Goal: Information Seeking & Learning: Learn about a topic

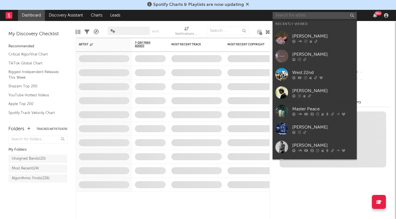
click at [284, 15] on input "text" at bounding box center [315, 15] width 84 height 7
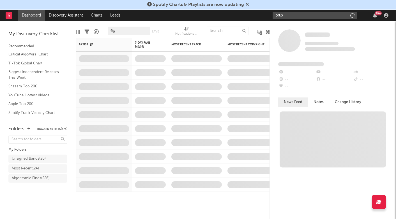
type input "brux x"
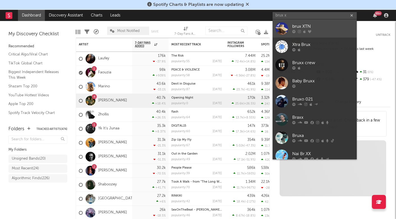
click at [298, 26] on div "brux XTN" at bounding box center [323, 26] width 62 height 7
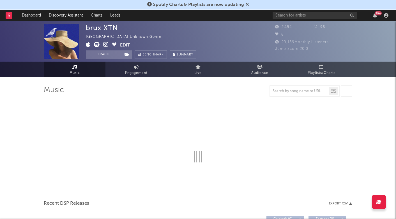
select select "1w"
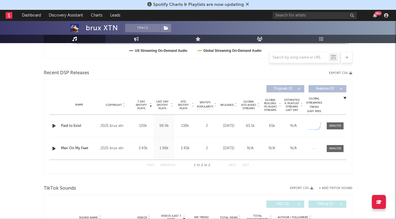
scroll to position [205, 0]
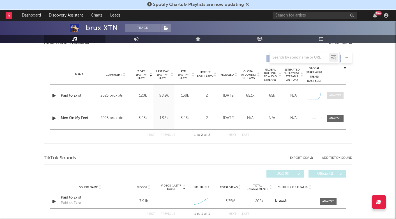
click at [336, 92] on span at bounding box center [335, 95] width 17 height 7
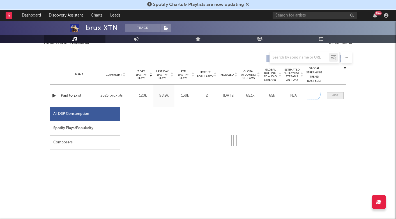
select select "1w"
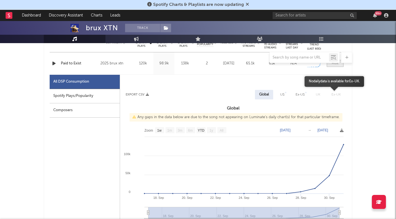
scroll to position [235, 0]
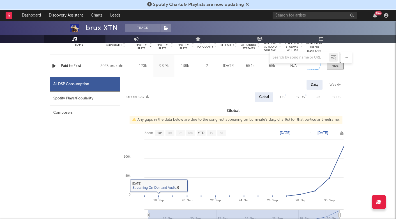
click at [84, 102] on div "Spotify Plays/Popularity" at bounding box center [85, 99] width 70 height 14
select select "1w"
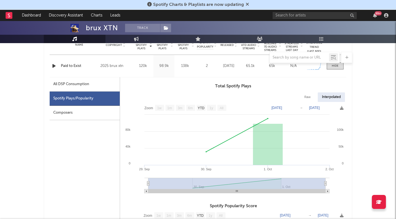
click at [78, 83] on div "All DSP Consumption" at bounding box center [71, 84] width 36 height 7
select select "1w"
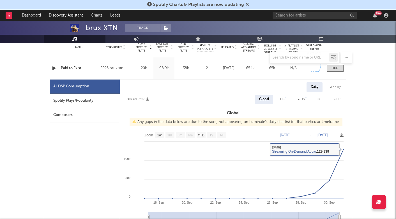
scroll to position [221, 0]
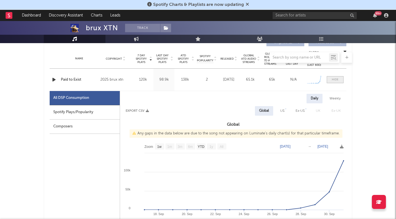
click at [335, 78] on div at bounding box center [335, 80] width 7 height 4
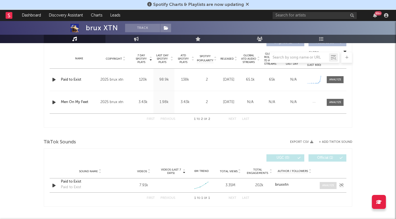
click at [332, 187] on div at bounding box center [328, 186] width 12 height 4
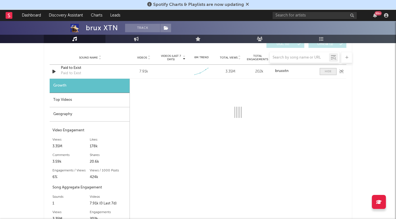
scroll to position [339, 0]
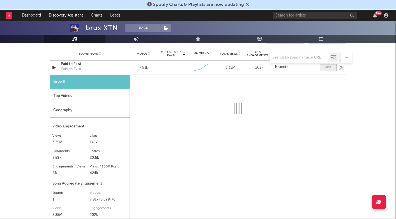
select select "1w"
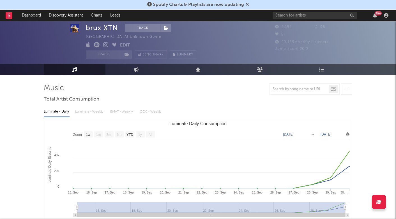
scroll to position [0, 0]
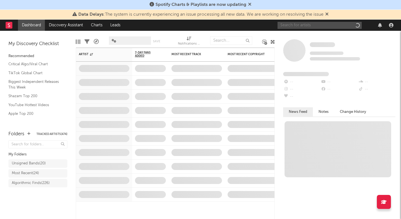
click at [316, 27] on input "text" at bounding box center [319, 25] width 84 height 7
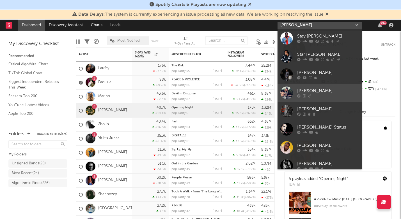
type input "[PERSON_NAME]"
click at [325, 87] on link "[PERSON_NAME]" at bounding box center [319, 93] width 84 height 18
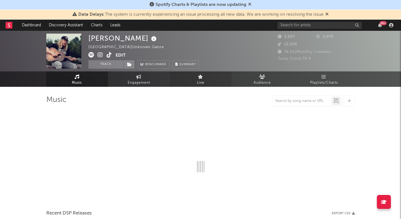
select select "6m"
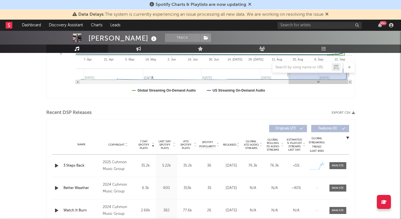
scroll to position [148, 0]
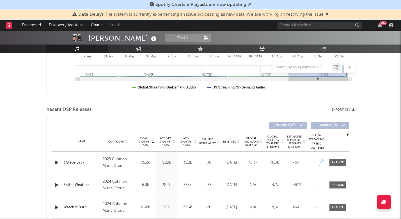
click at [57, 163] on icon "button" at bounding box center [57, 162] width 6 height 7
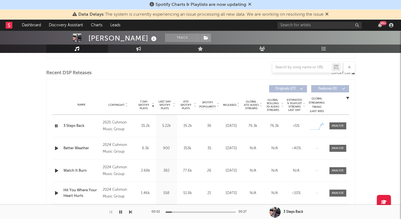
scroll to position [190, 0]
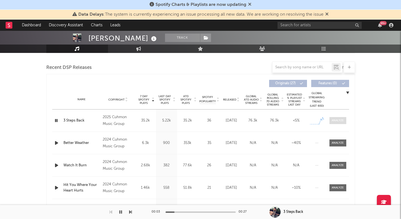
click at [335, 121] on div at bounding box center [338, 121] width 12 height 4
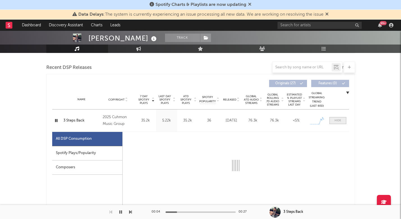
select select "1w"
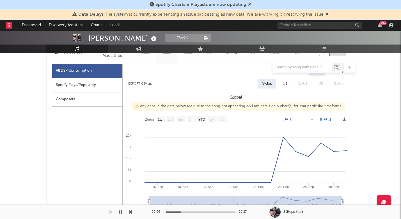
scroll to position [257, 0]
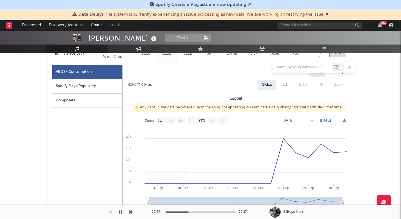
click at [81, 88] on div "Spotify Plays/Popularity" at bounding box center [87, 86] width 70 height 14
select select "1w"
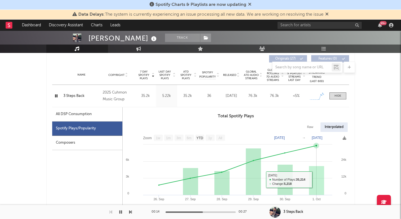
scroll to position [214, 0]
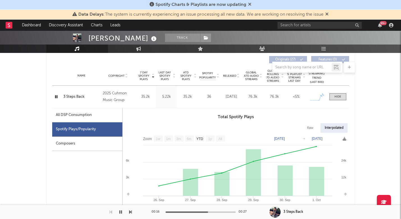
click at [103, 115] on div "All DSP Consumption" at bounding box center [87, 115] width 70 height 14
select select "1w"
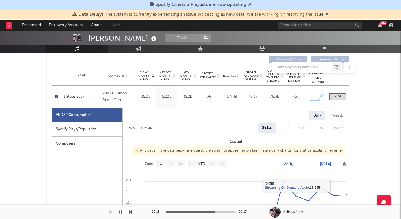
click at [339, 120] on div "Weekly" at bounding box center [338, 116] width 20 height 10
select select "1w"
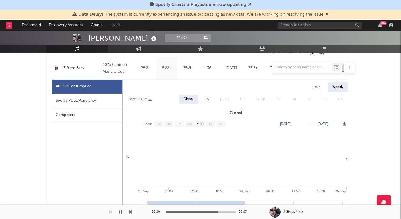
scroll to position [251, 0]
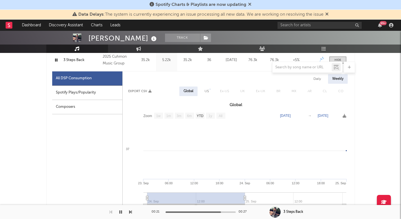
click at [316, 80] on div "Daily" at bounding box center [317, 79] width 16 height 10
select select "1w"
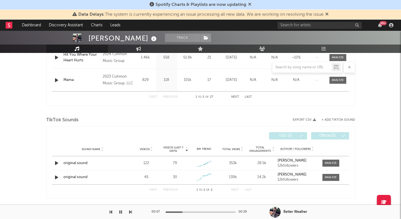
scroll to position [590, 0]
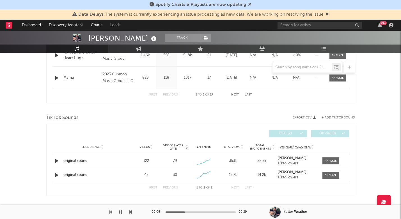
click at [121, 211] on icon "button" at bounding box center [120, 212] width 3 height 4
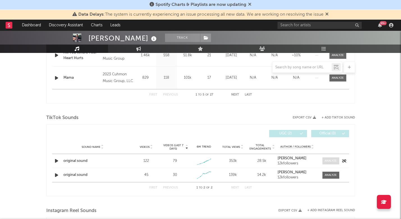
click at [331, 162] on div at bounding box center [331, 161] width 12 height 4
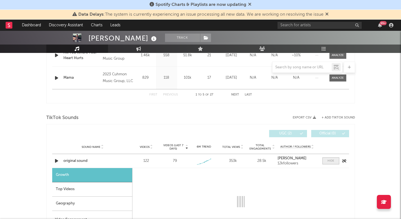
select select "1w"
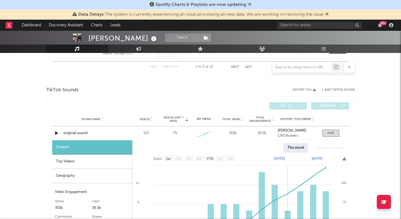
scroll to position [595, 0]
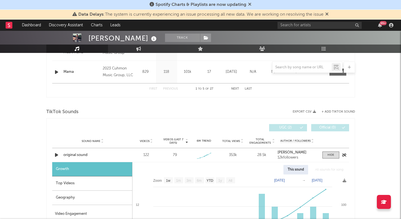
click at [55, 155] on icon "button" at bounding box center [57, 155] width 6 height 7
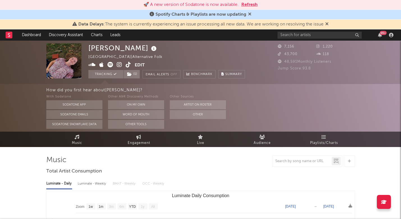
select select "1w"
click at [251, 5] on button "Refresh" at bounding box center [249, 4] width 16 height 7
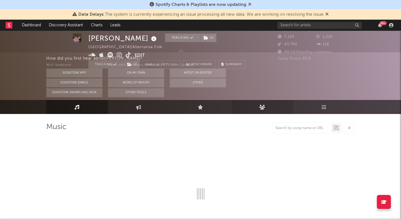
select select "1w"
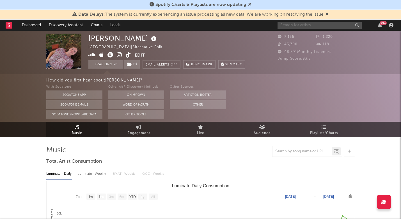
click at [299, 24] on input "text" at bounding box center [319, 25] width 84 height 7
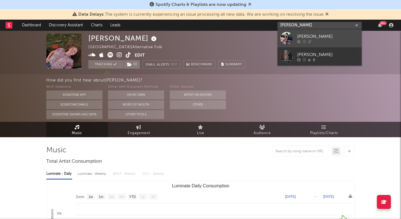
type input "[PERSON_NAME]"
click at [317, 35] on div "[PERSON_NAME]" at bounding box center [328, 36] width 62 height 7
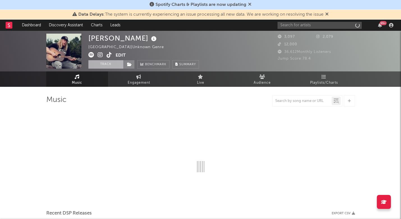
select select "6m"
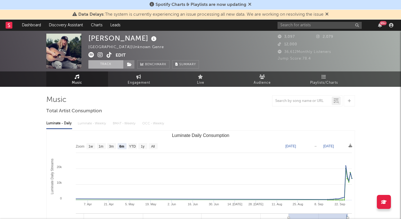
click at [110, 67] on button "Track" at bounding box center [105, 64] width 35 height 8
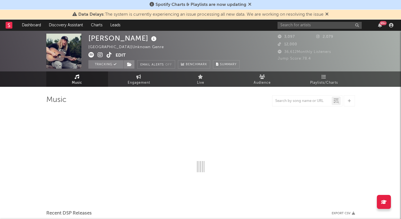
select select "6m"
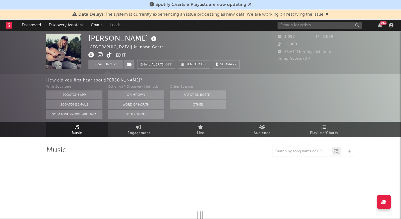
select select "6m"
